Goal: Information Seeking & Learning: Learn about a topic

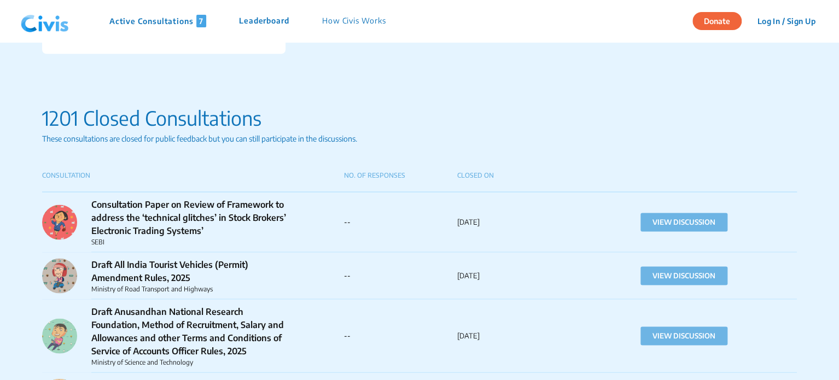
scroll to position [945, 0]
click at [160, 21] on p "Active Consultations 7" at bounding box center [157, 21] width 97 height 13
click at [42, 22] on img at bounding box center [44, 21] width 57 height 33
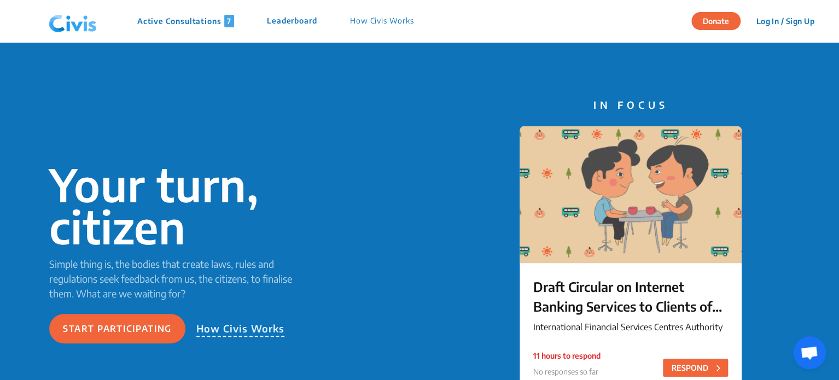
click at [164, 24] on p "Active Consultations 7" at bounding box center [185, 21] width 97 height 13
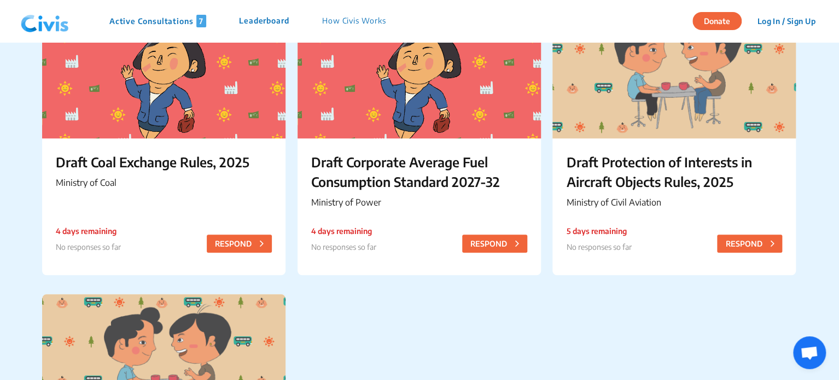
scroll to position [430, 0]
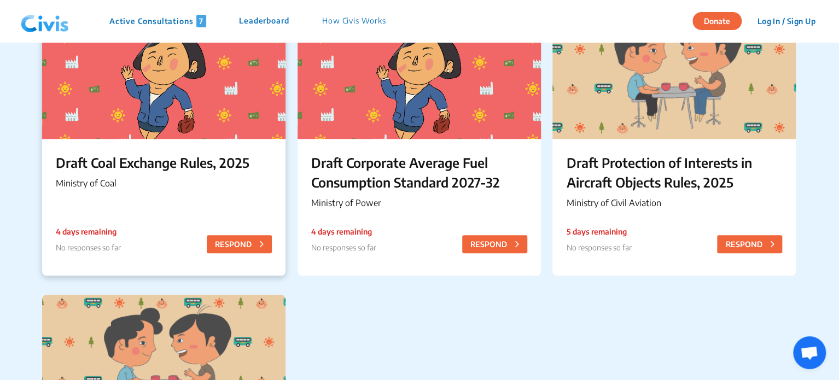
click at [204, 154] on p "Draft Coal Exchange Rules, 2025" at bounding box center [164, 163] width 216 height 20
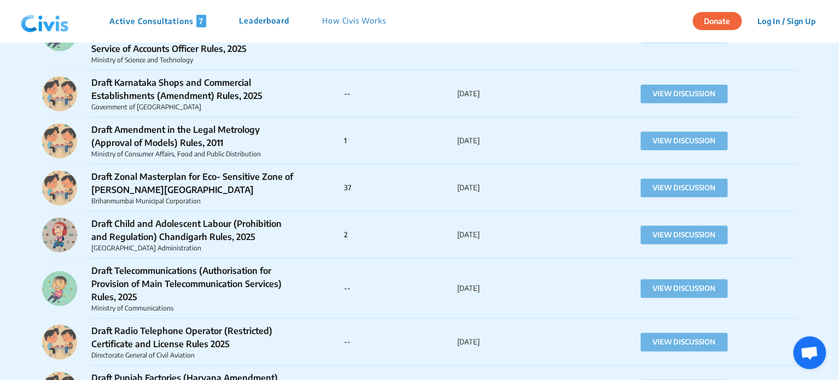
scroll to position [1254, 0]
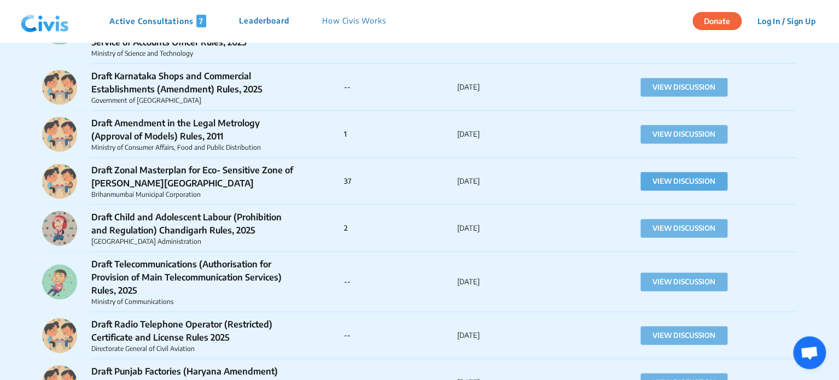
click at [673, 178] on button "VIEW DISCUSSION" at bounding box center [684, 181] width 87 height 19
